Goal: Find specific fact: Find specific fact

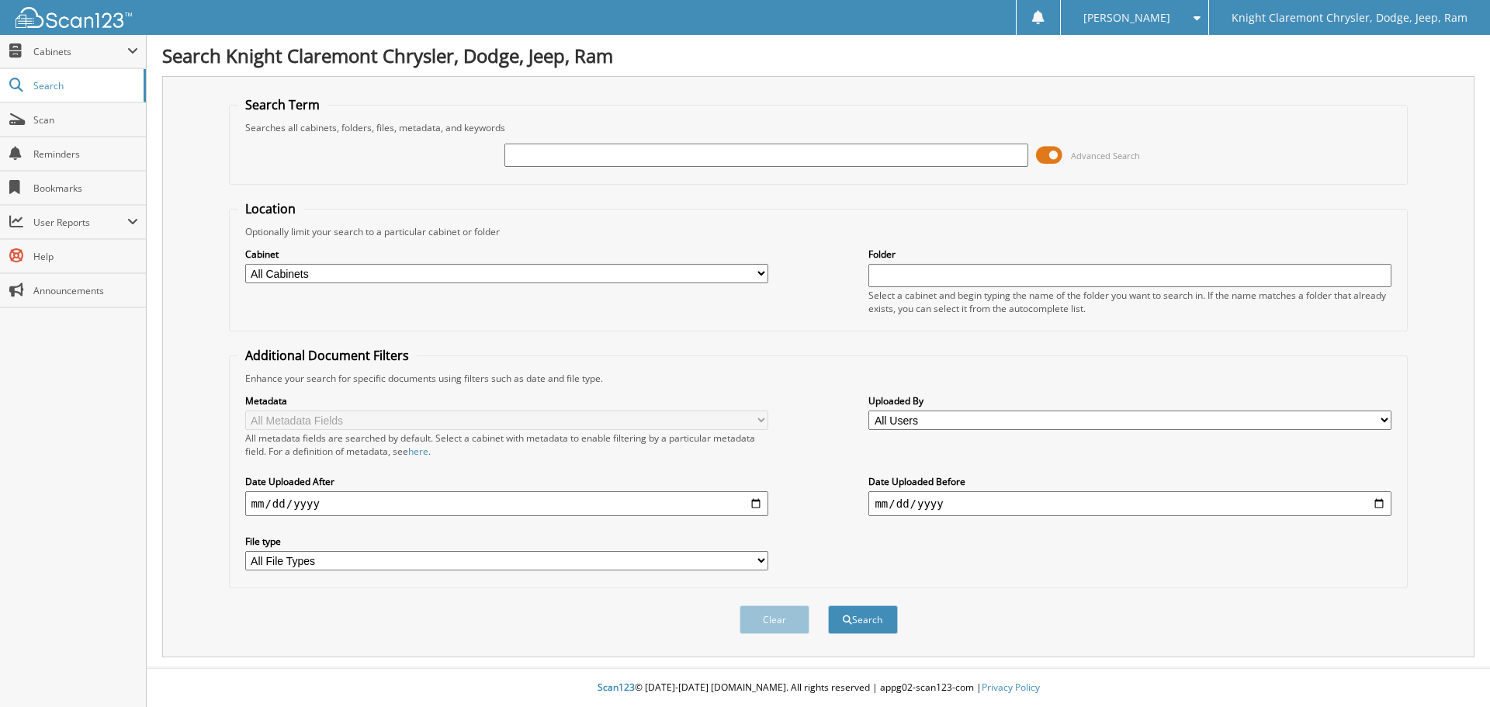
click at [602, 157] on input "text" at bounding box center [765, 155] width 523 height 23
type input "MK3719"
click at [828, 605] on button "Search" at bounding box center [863, 619] width 70 height 29
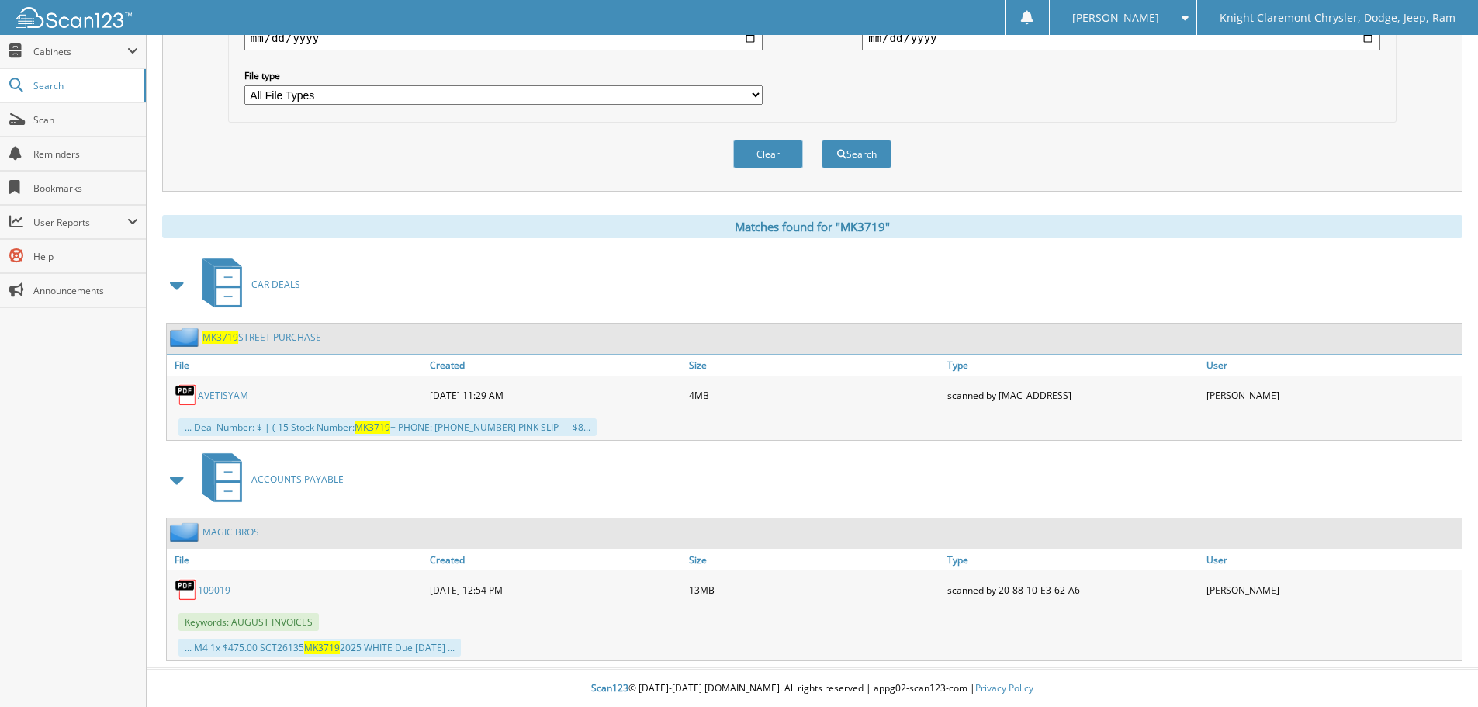
scroll to position [467, 0]
click at [220, 334] on span "MK3719" at bounding box center [220, 336] width 36 height 13
click at [239, 531] on link "MAGIC BROS" at bounding box center [230, 530] width 57 height 13
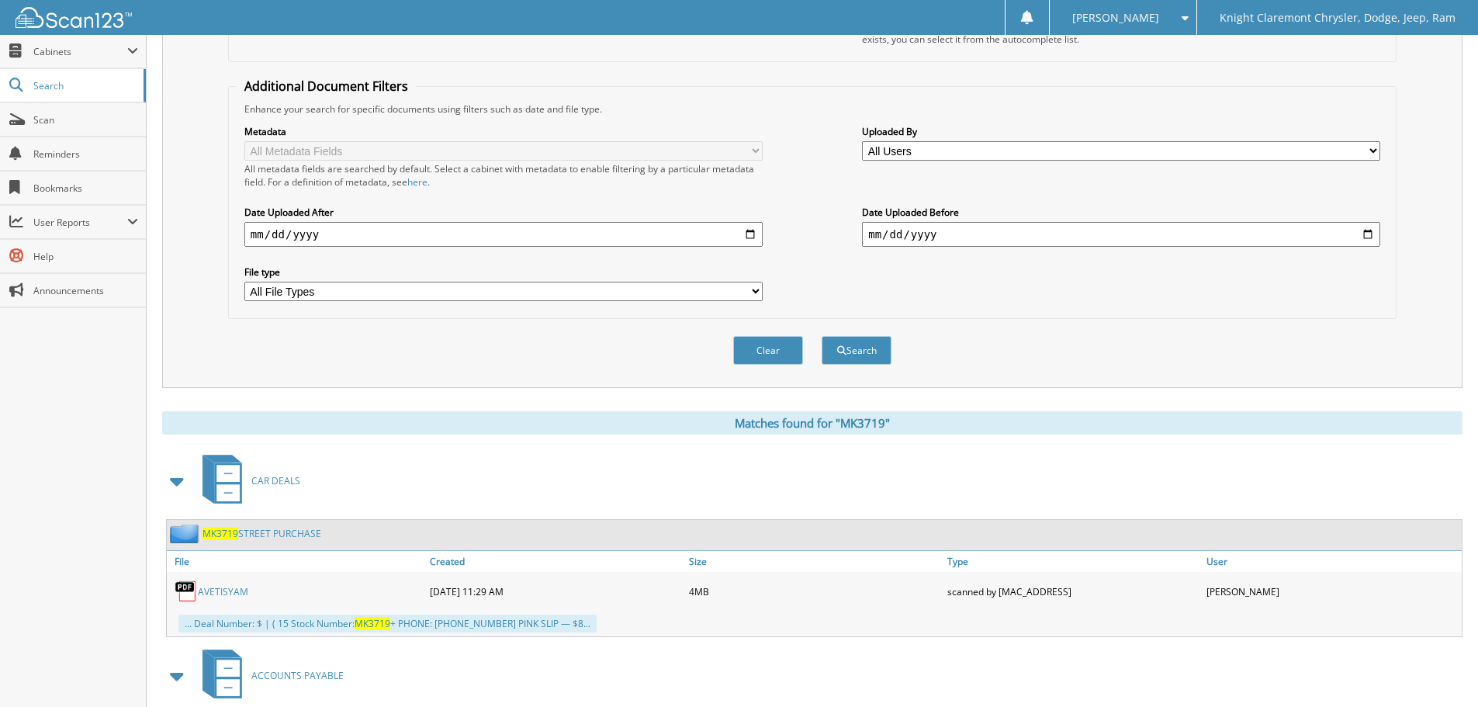
scroll to position [467, 0]
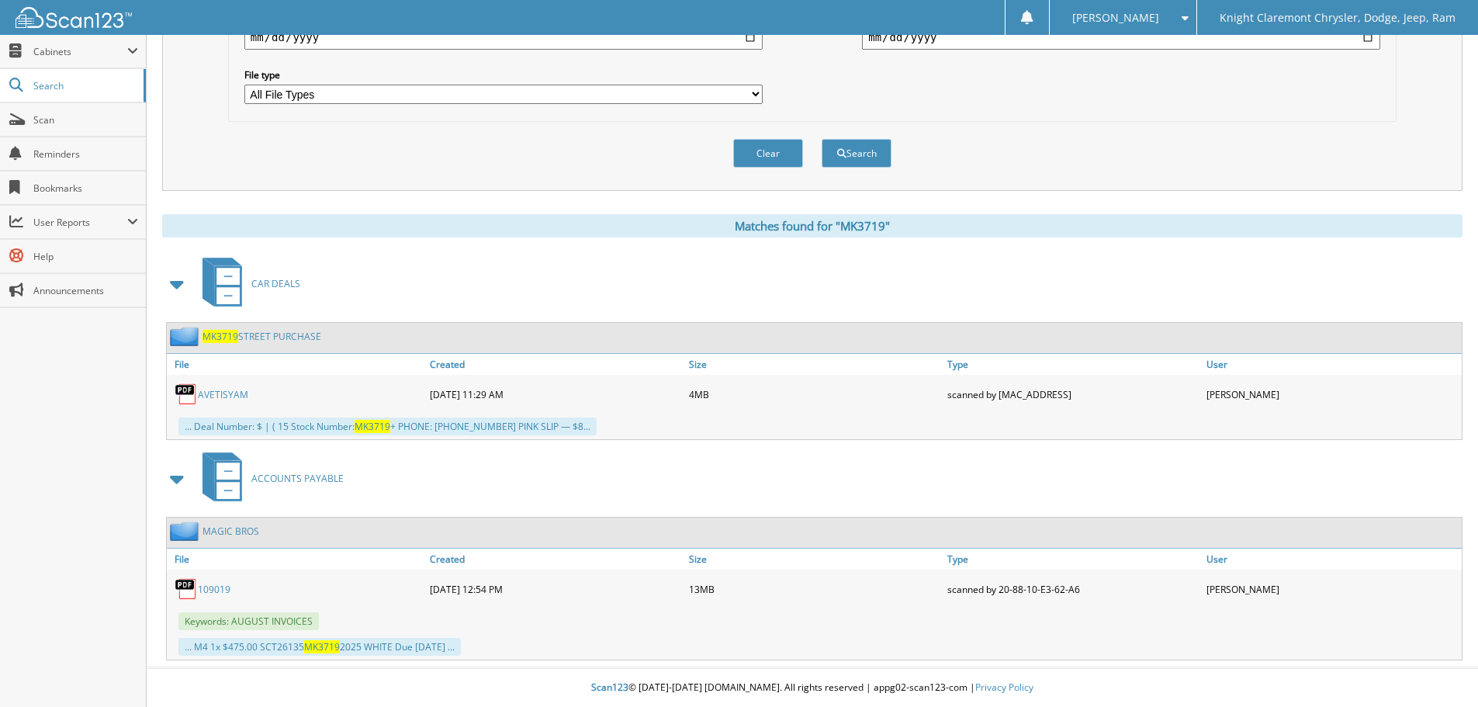
click at [563, 427] on div "... Deal Number: $ | ( 15 Stock Number: MK3719 + PHONE: [PHONE_NUMBER] PINK SLI…" at bounding box center [387, 426] width 418 height 18
click at [387, 427] on span "MK3719" at bounding box center [373, 426] width 36 height 13
click at [233, 427] on div "... Deal Number: $ | ( 15 Stock Number: MK3719 + PHONE: [PHONE_NUMBER] PINK SLI…" at bounding box center [387, 426] width 418 height 18
click at [223, 335] on span "MK3719" at bounding box center [220, 336] width 36 height 13
